Goal: Task Accomplishment & Management: Manage account settings

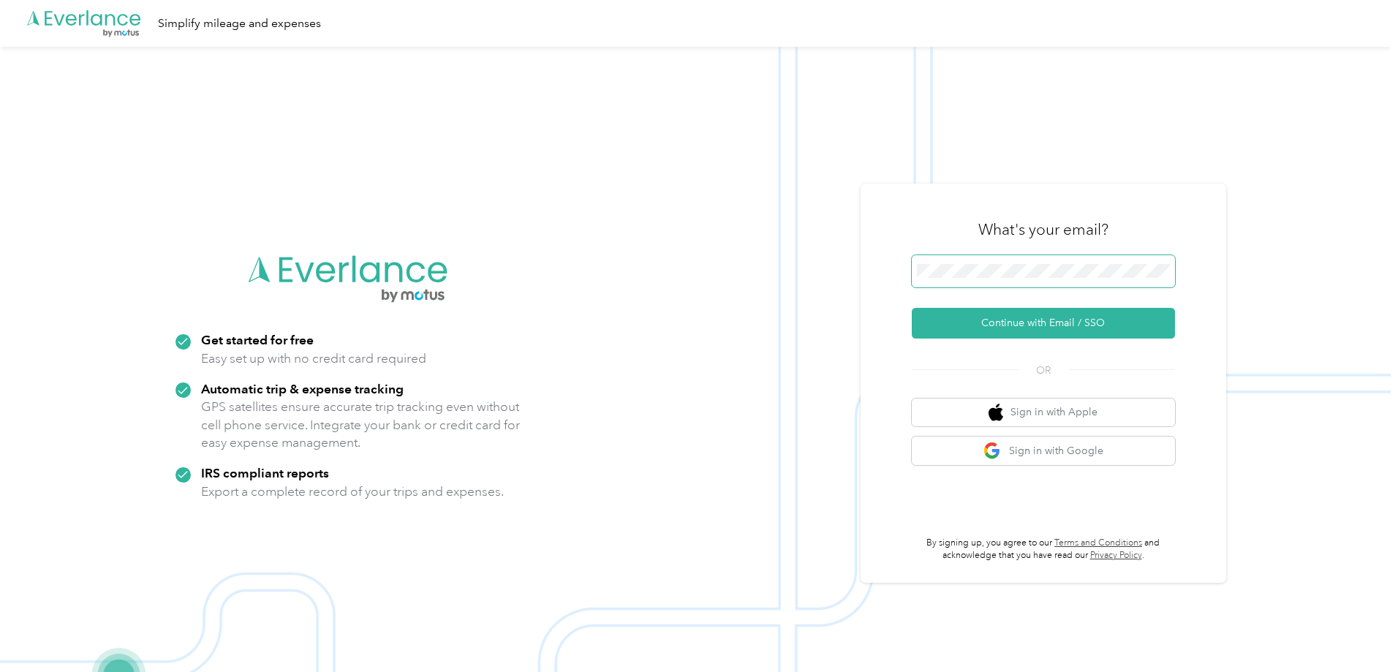
click at [912, 308] on button "Continue with Email / SSO" at bounding box center [1043, 323] width 263 height 31
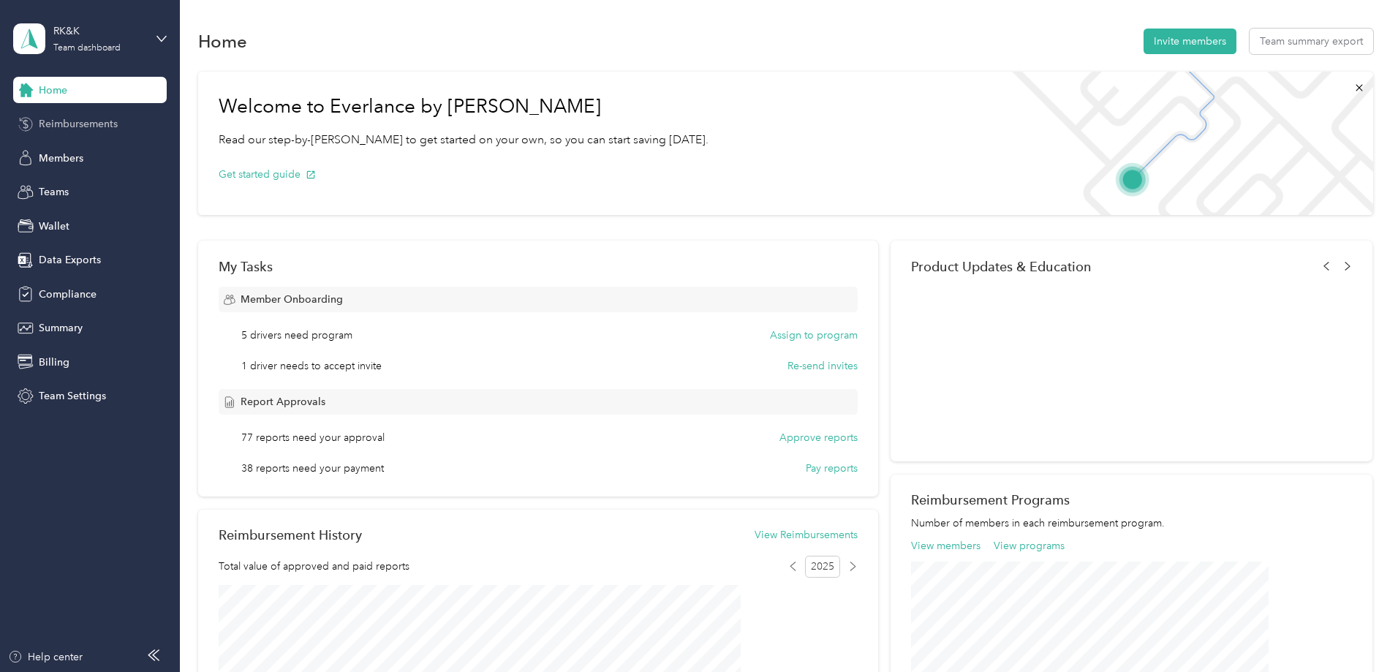
click at [69, 116] on span "Reimbursements" at bounding box center [78, 123] width 79 height 15
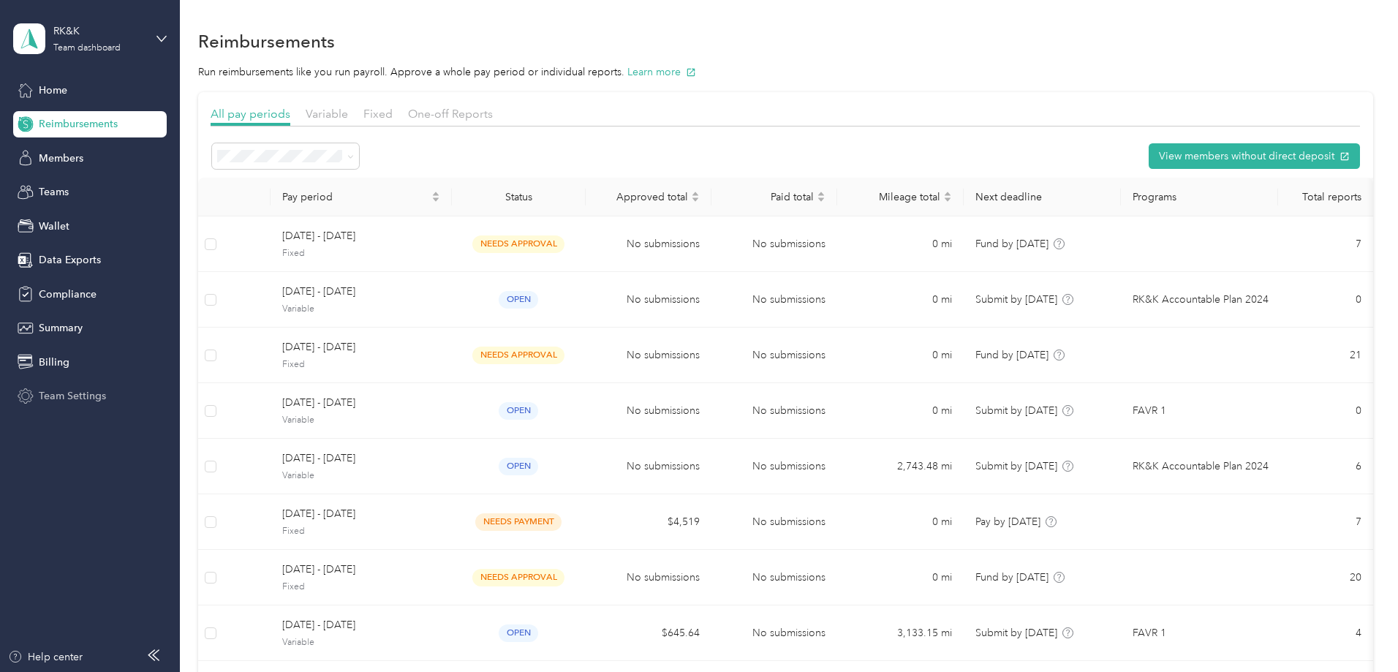
click at [81, 396] on span "Team Settings" at bounding box center [72, 395] width 67 height 15
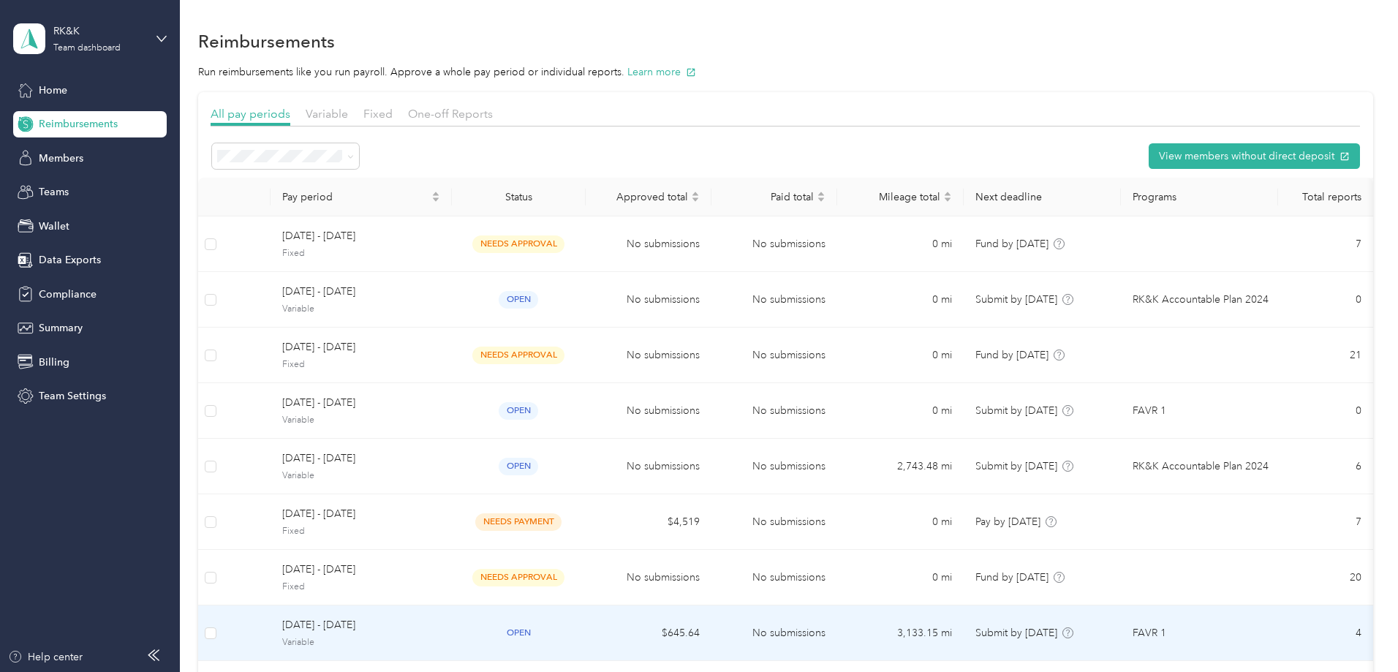
click at [440, 637] on span "Variable" at bounding box center [361, 642] width 158 height 13
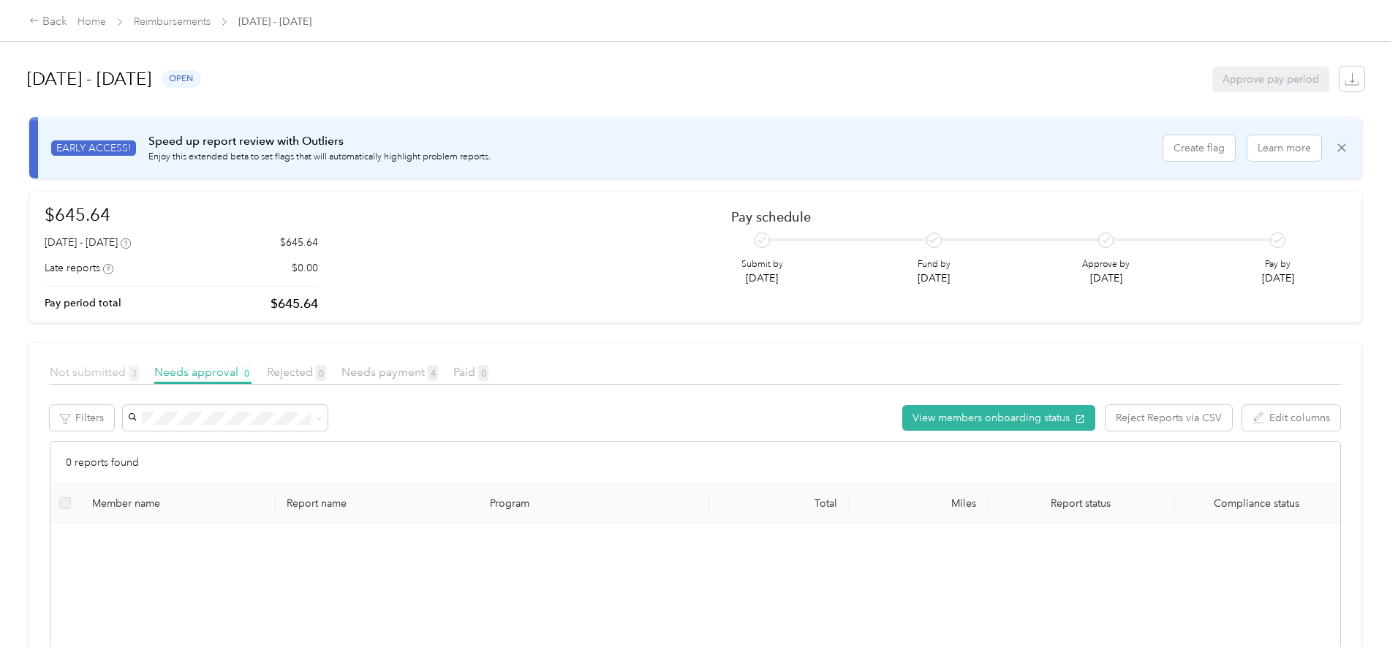
click at [139, 369] on span "Not submitted 3" at bounding box center [94, 372] width 89 height 14
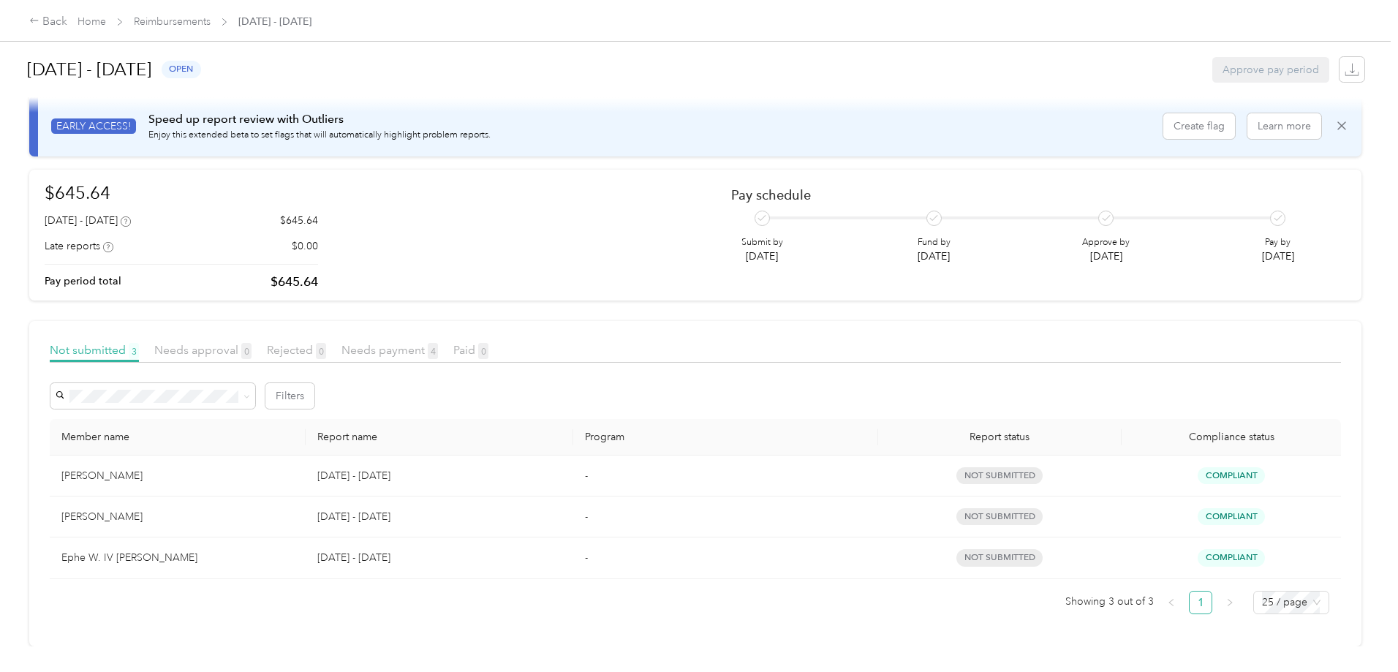
scroll to position [34, 0]
click at [206, 456] on td "[PERSON_NAME]" at bounding box center [178, 476] width 256 height 41
click at [205, 468] on div "[PERSON_NAME]" at bounding box center [177, 476] width 233 height 16
click at [216, 468] on div "[PERSON_NAME]" at bounding box center [177, 476] width 233 height 16
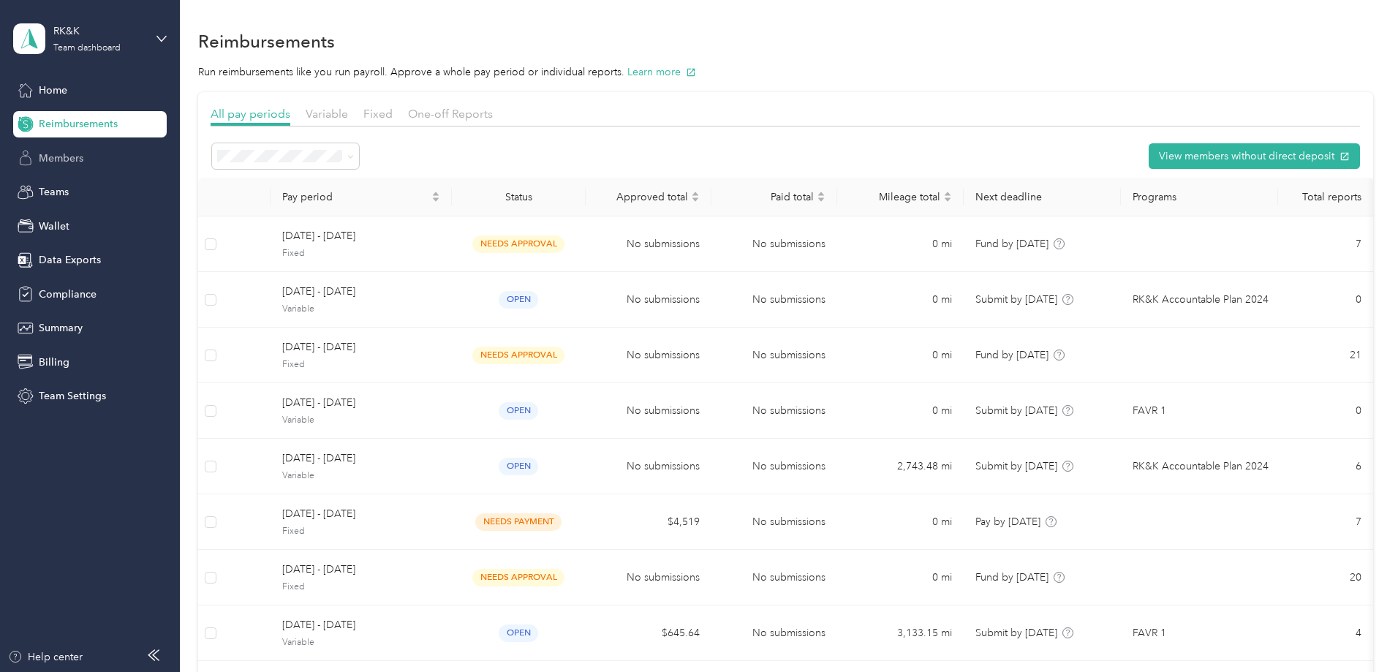
click at [37, 157] on div "Members" at bounding box center [90, 158] width 154 height 26
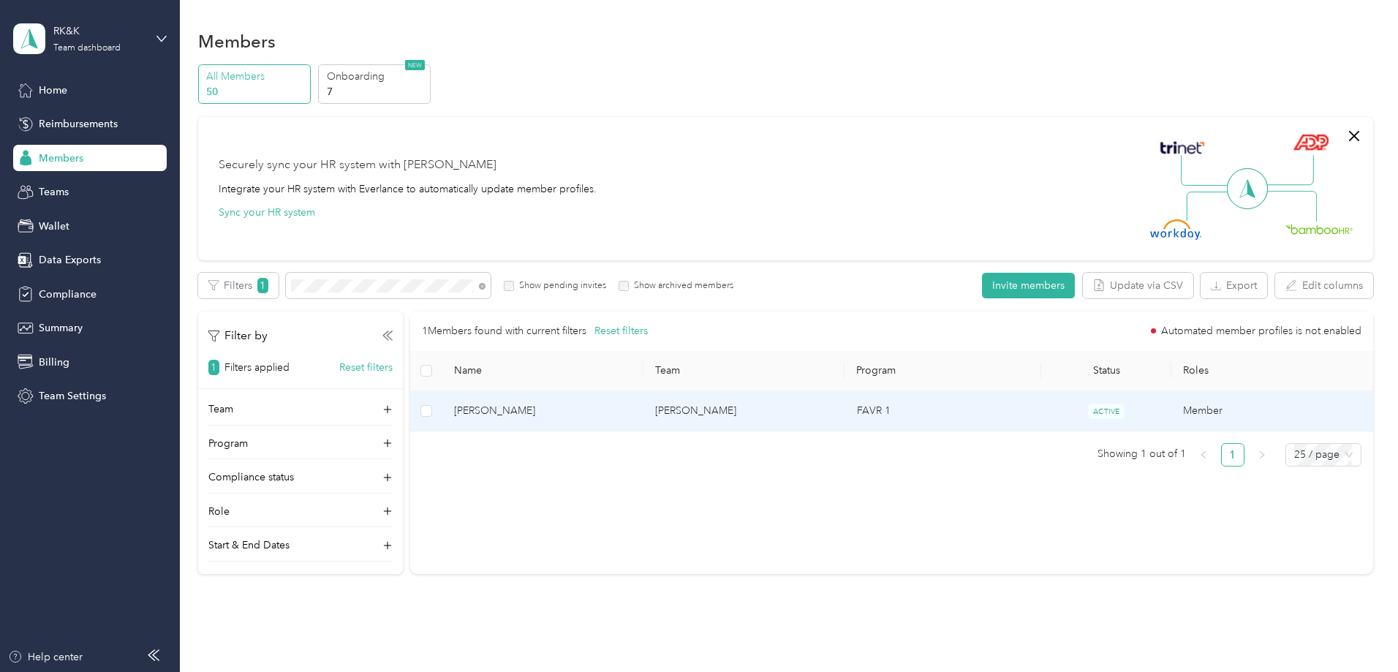
click at [625, 404] on span "[PERSON_NAME]" at bounding box center [543, 411] width 178 height 16
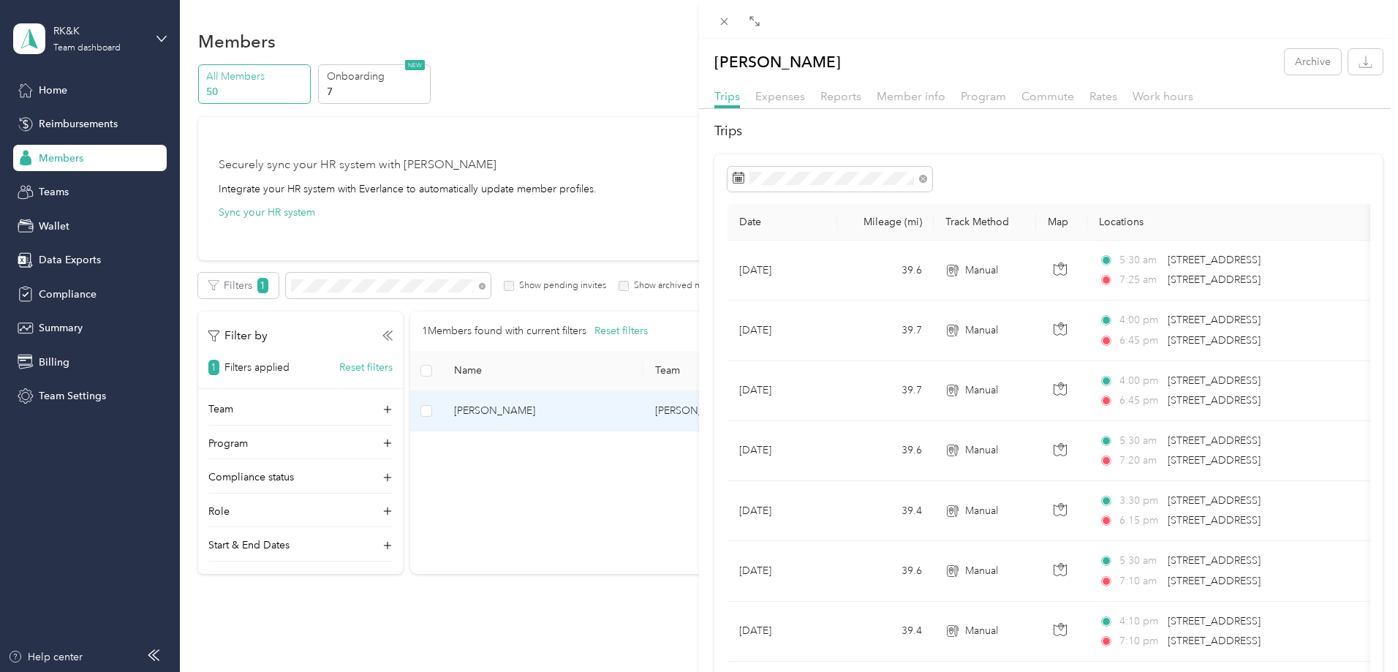
click at [55, 94] on div "[PERSON_NAME] Archive Trips Expenses Reports Member info Program Commute Rates …" at bounding box center [699, 336] width 1398 height 672
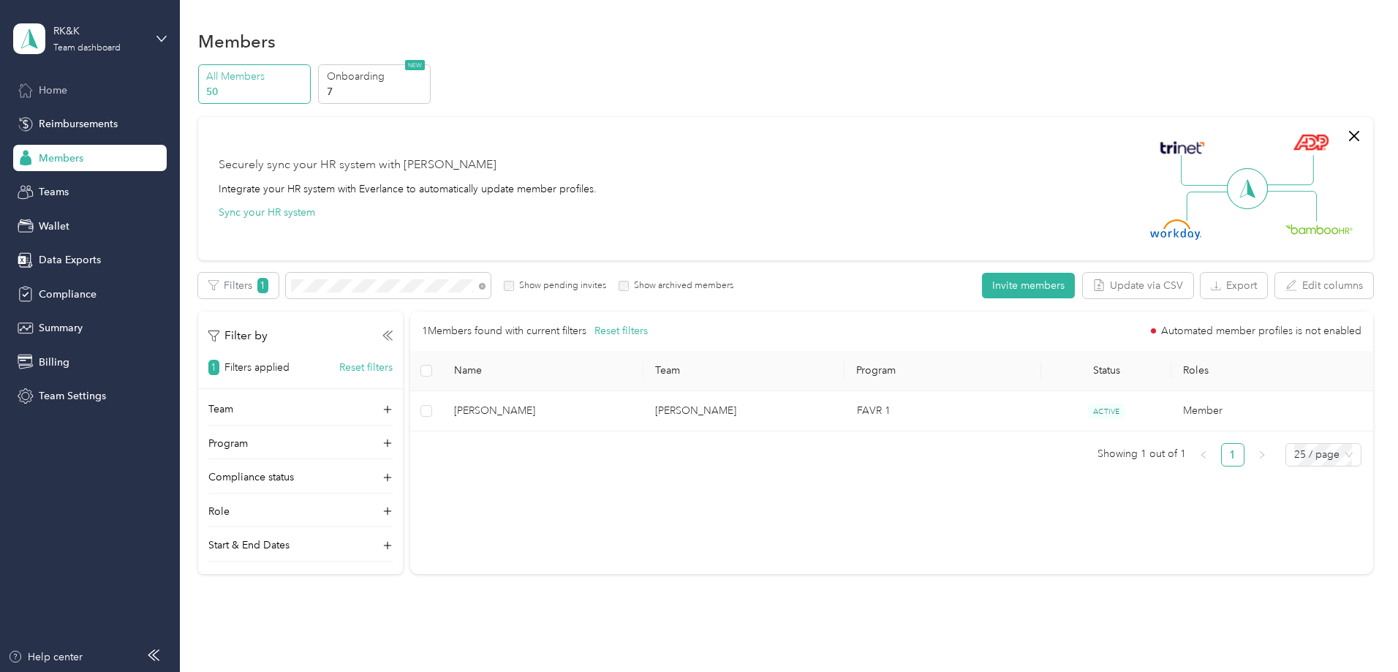
click at [51, 90] on span "Home" at bounding box center [53, 90] width 29 height 15
